Goal: Task Accomplishment & Management: Use online tool/utility

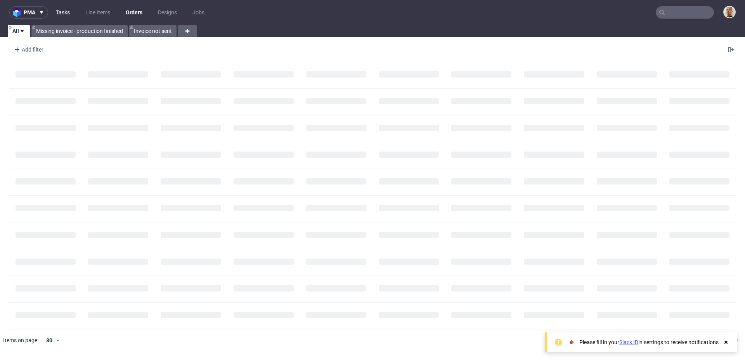
click at [67, 10] on link "Tasks" at bounding box center [62, 12] width 23 height 12
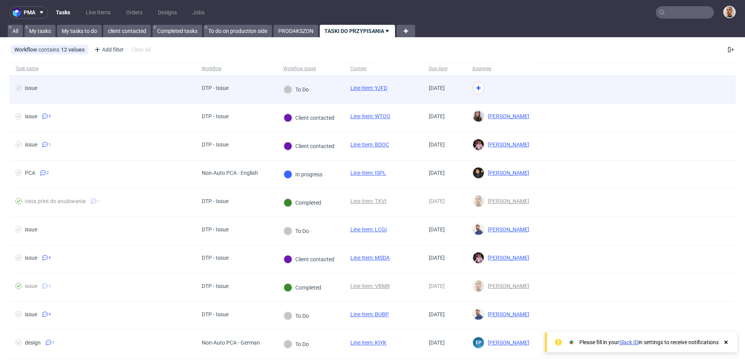
click at [150, 92] on span "issue" at bounding box center [103, 89] width 174 height 9
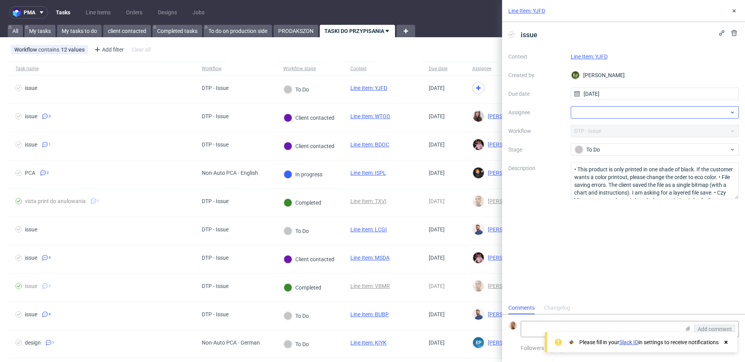
scroll to position [6, 0]
click at [602, 57] on link "Line Item: YJFD" at bounding box center [589, 57] width 37 height 6
click at [588, 109] on div at bounding box center [655, 112] width 168 height 12
type input "bart"
click at [591, 128] on span "[PERSON_NAME]" at bounding box center [609, 130] width 42 height 8
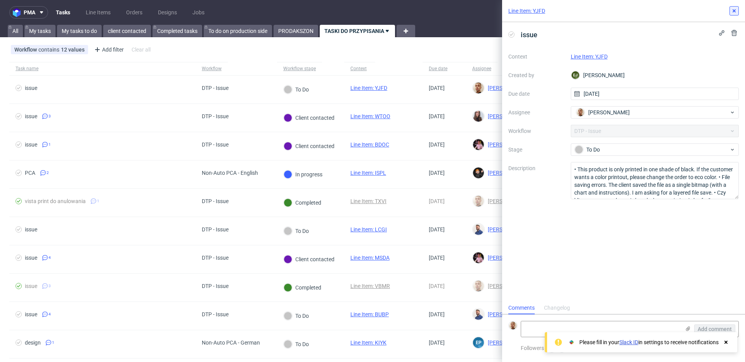
click at [735, 8] on icon at bounding box center [734, 11] width 6 height 6
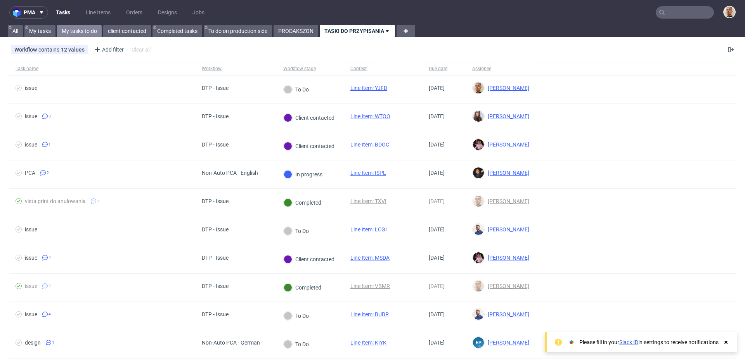
click at [93, 28] on link "My tasks to do" at bounding box center [79, 31] width 45 height 12
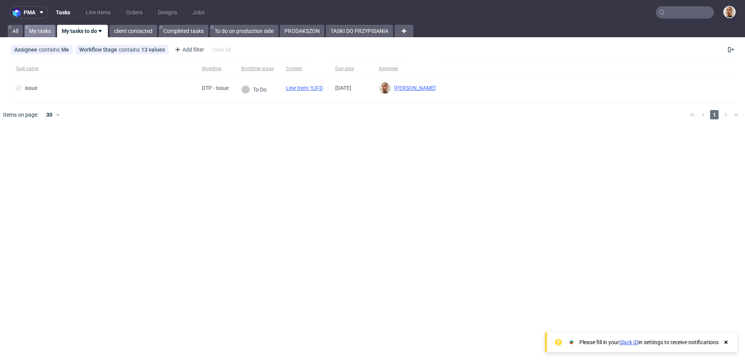
click at [48, 32] on link "My tasks" at bounding box center [39, 31] width 31 height 12
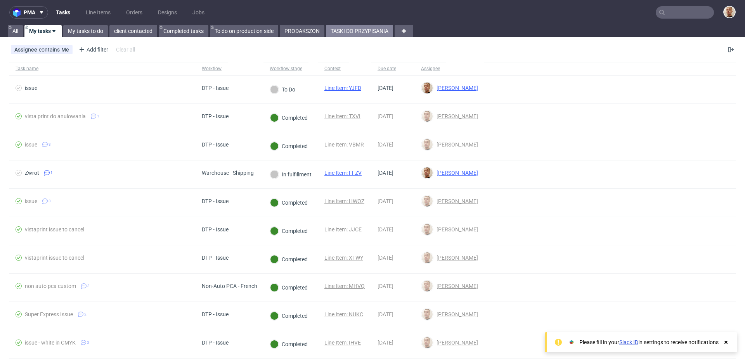
click at [381, 29] on link "TASKI DO PRZYPISANIA" at bounding box center [359, 31] width 67 height 12
